Goal: Information Seeking & Learning: Learn about a topic

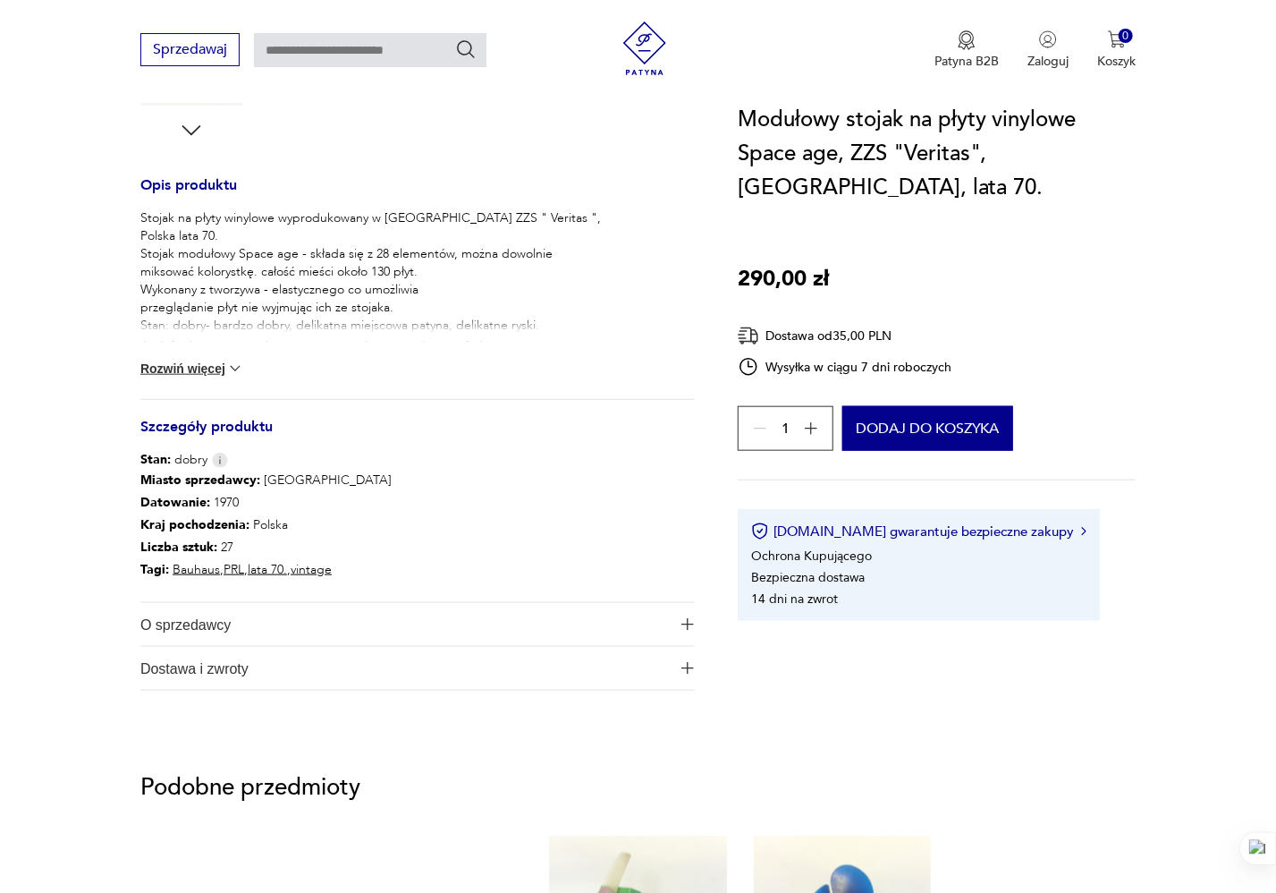
scroll to position [695, 0]
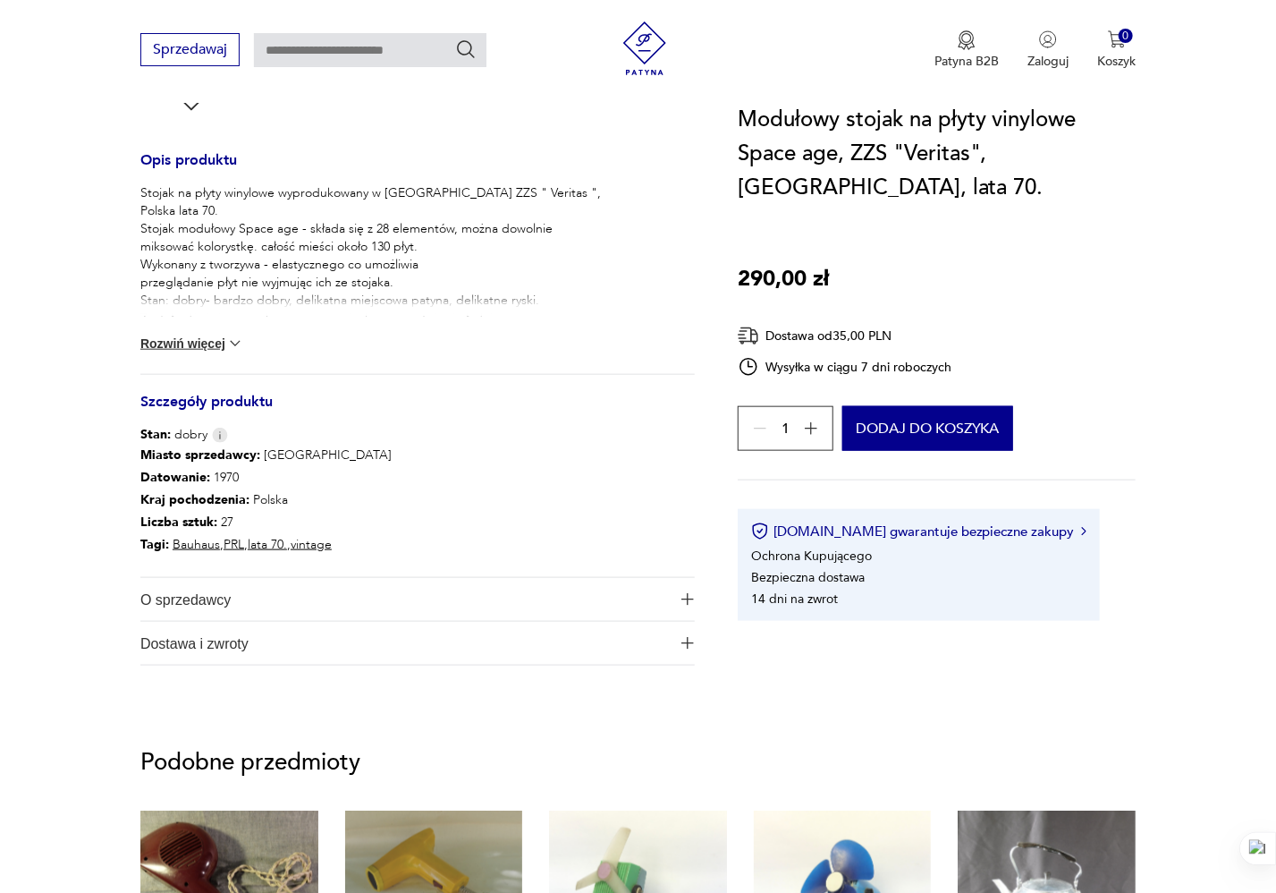
click at [214, 340] on button "Rozwiń więcej" at bounding box center [192, 344] width 104 height 18
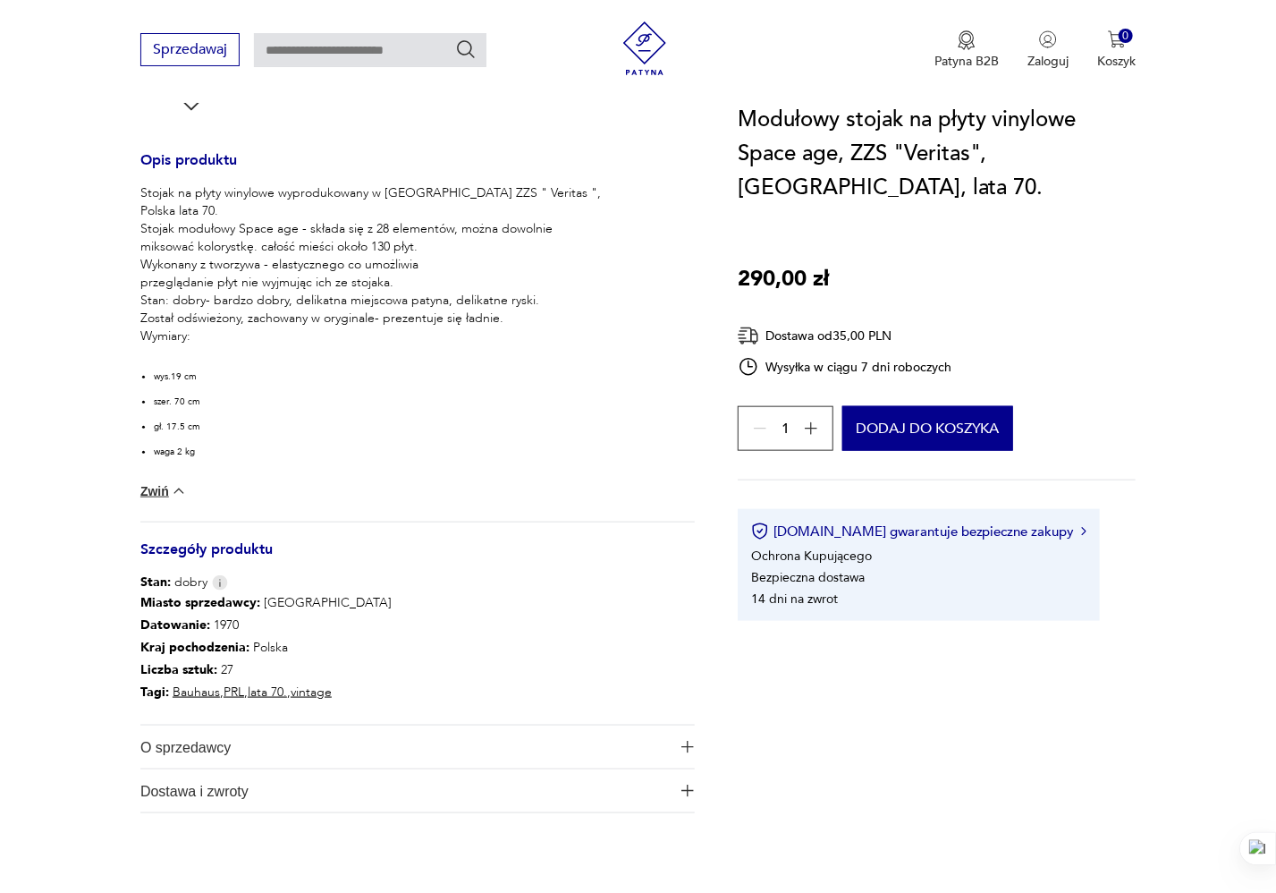
scroll to position [0, 0]
click at [107, 374] on section "Opis produktu Stojak na płyty winylowe wyprodukowany w [GEOGRAPHIC_DATA] ZZS " …" at bounding box center [638, 228] width 1276 height 1256
click at [85, 382] on section "Opis produktu Stojak na płyty winylowe wyprodukowany w [GEOGRAPHIC_DATA] ZZS " …" at bounding box center [638, 228] width 1276 height 1256
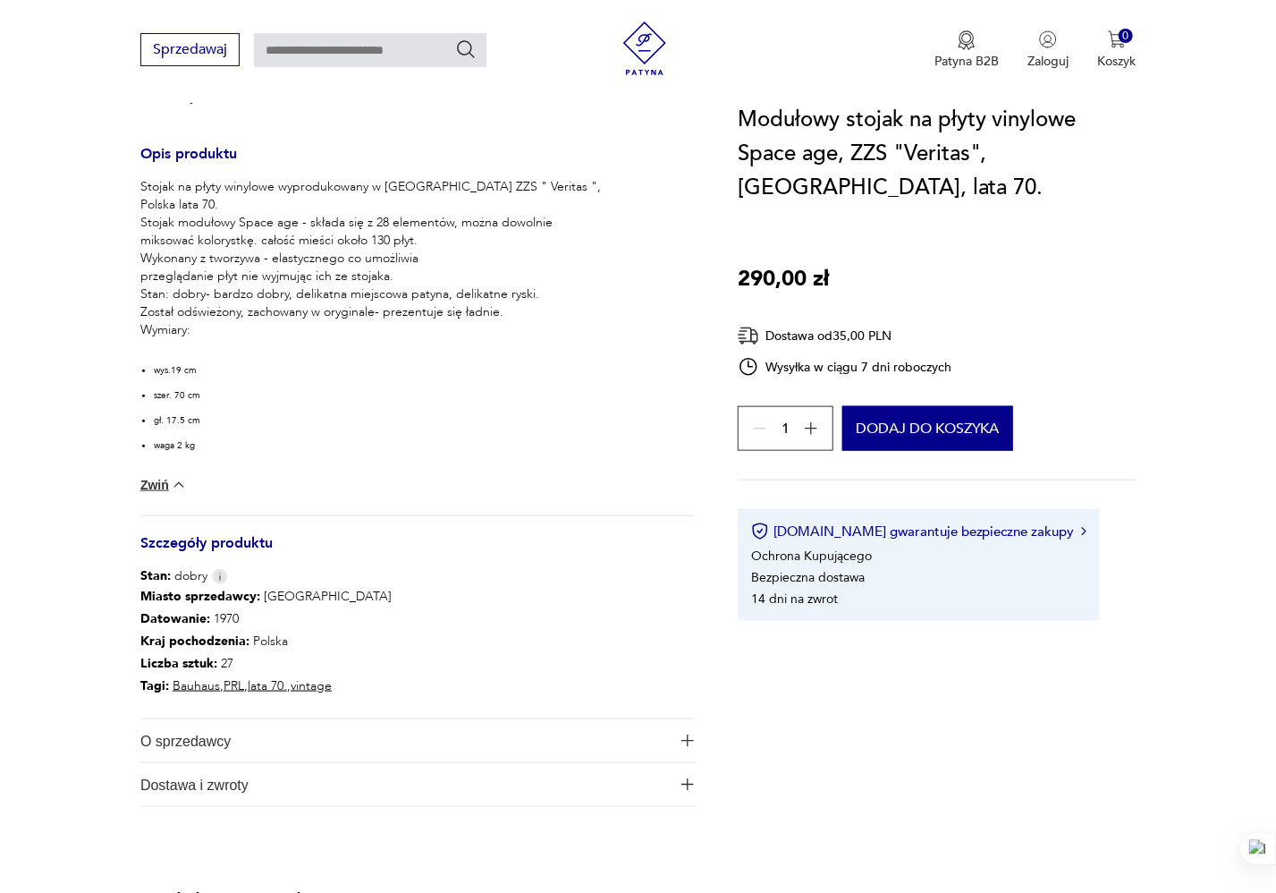
scroll to position [695, 0]
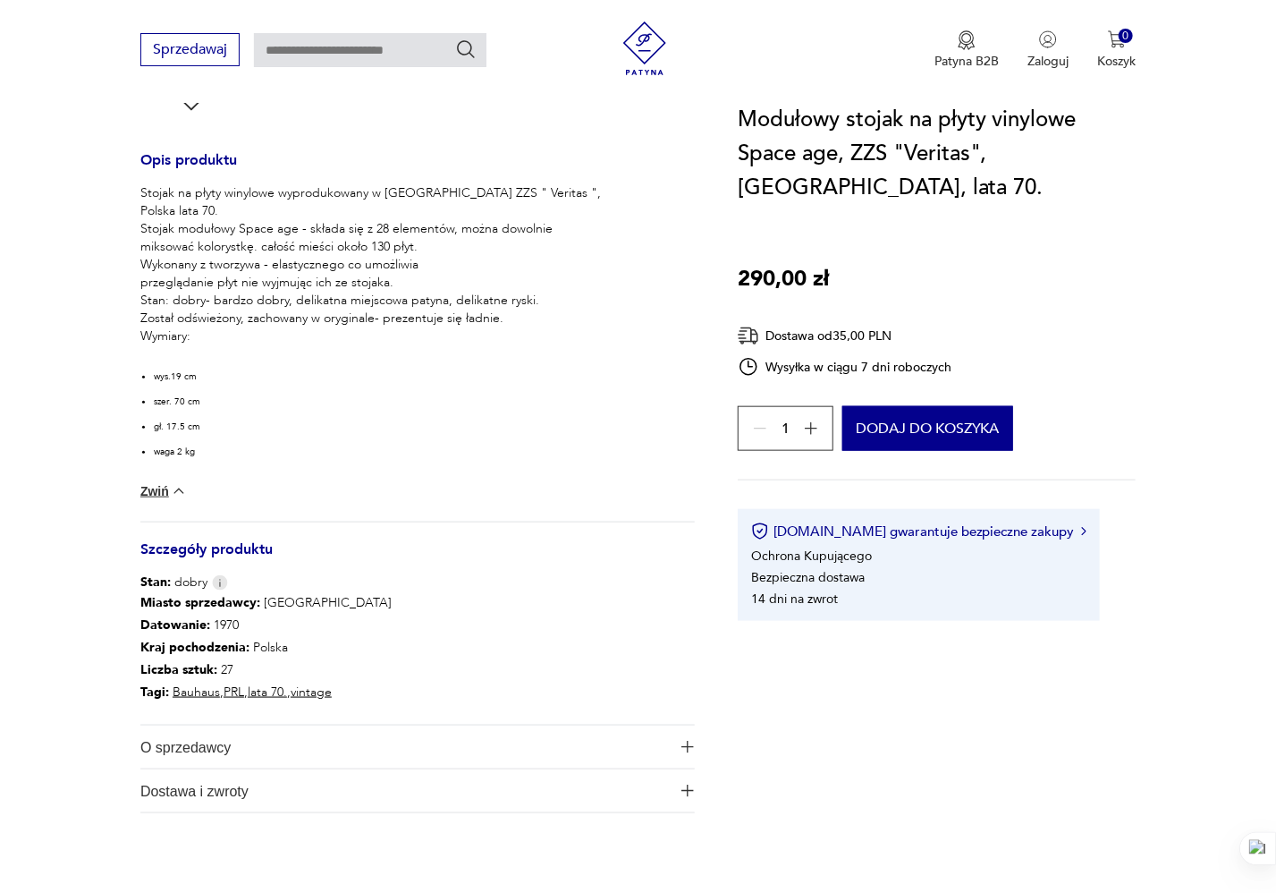
click at [94, 352] on section "Opis produktu Stojak na płyty winylowe wyprodukowany w [GEOGRAPHIC_DATA] ZZS " …" at bounding box center [638, 228] width 1276 height 1256
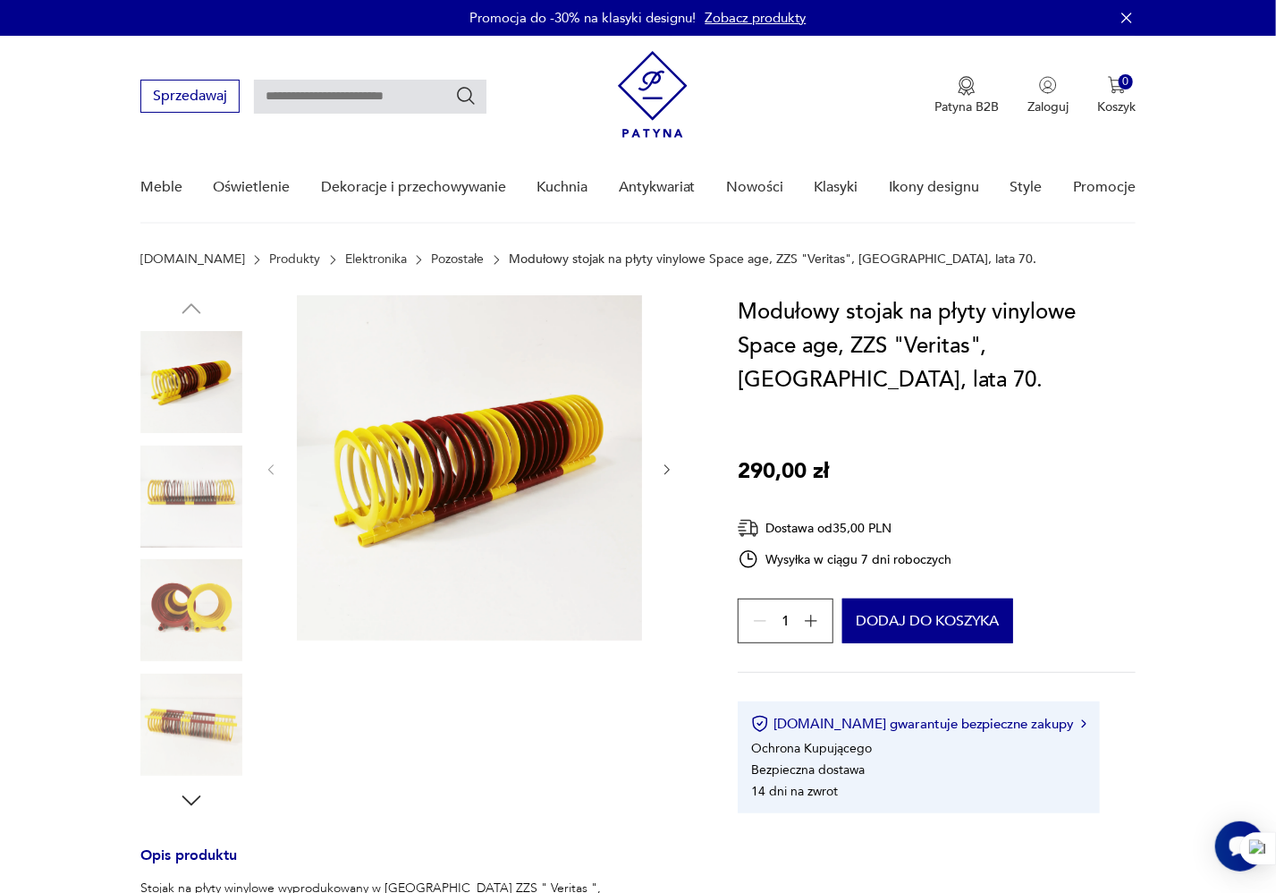
scroll to position [0, 0]
